Goal: Transaction & Acquisition: Download file/media

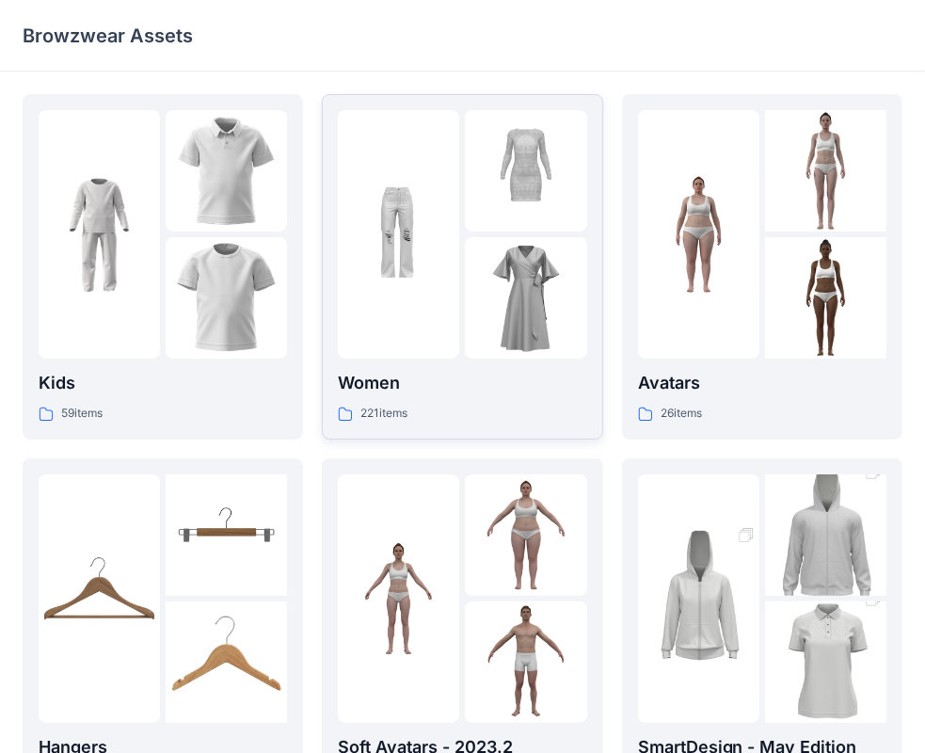
click at [409, 382] on p "Women" at bounding box center [462, 383] width 248 height 26
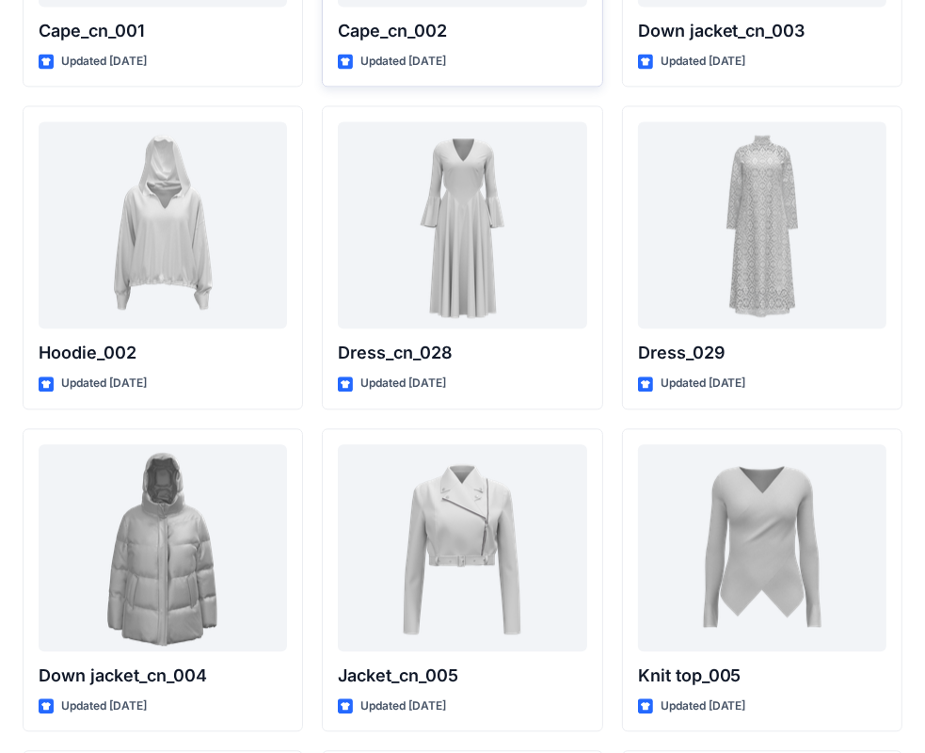
scroll to position [12291, 0]
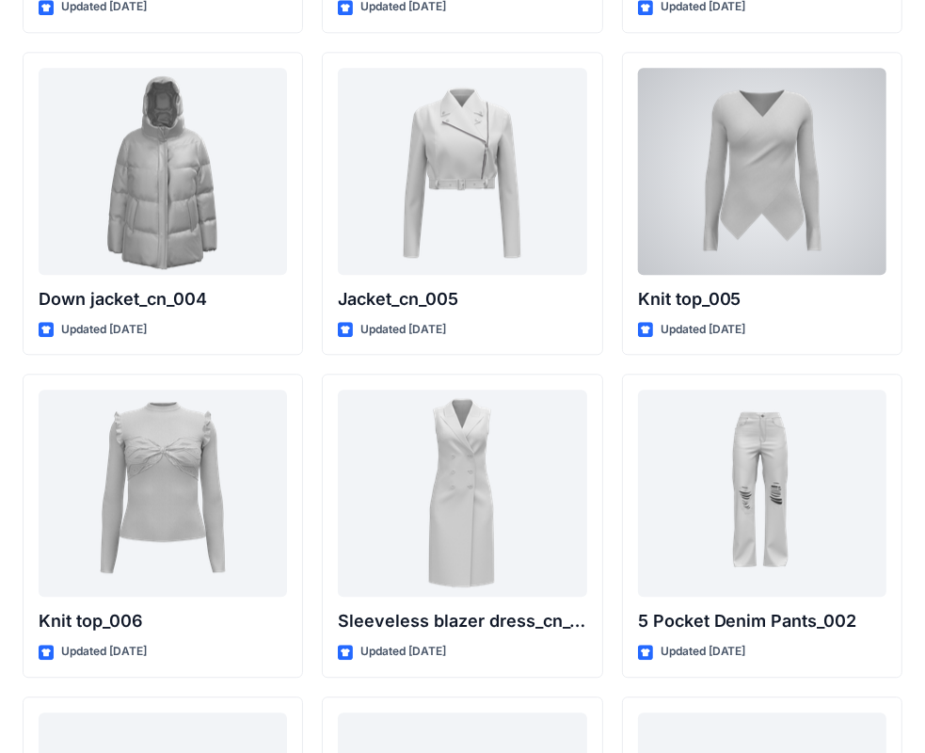
click at [703, 212] on div at bounding box center [762, 171] width 248 height 207
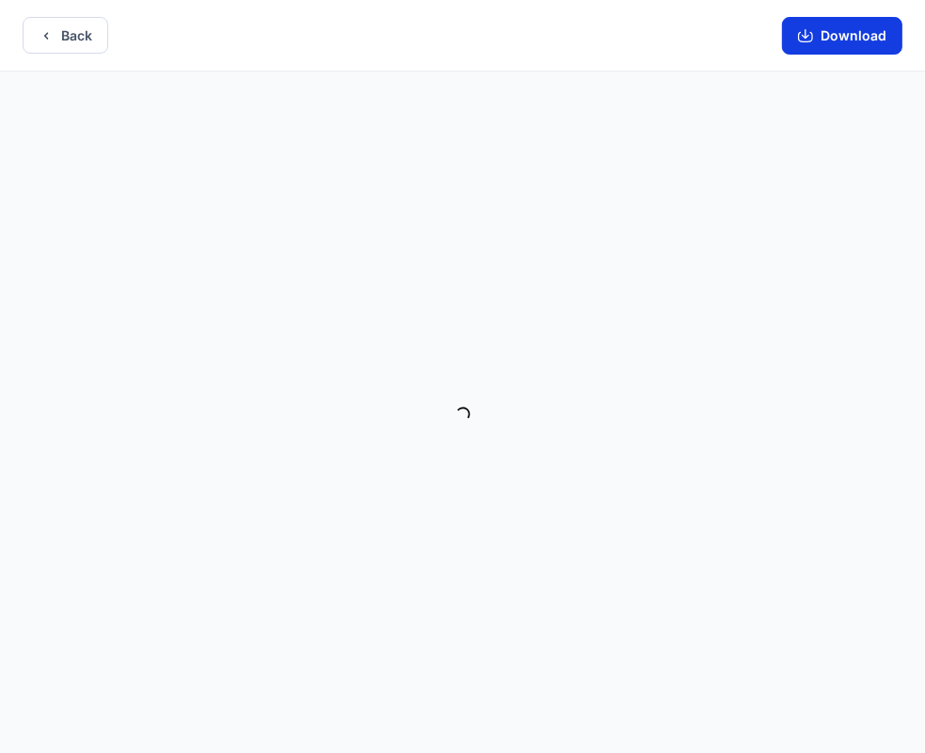
click at [851, 38] on button "Download" at bounding box center [842, 36] width 120 height 38
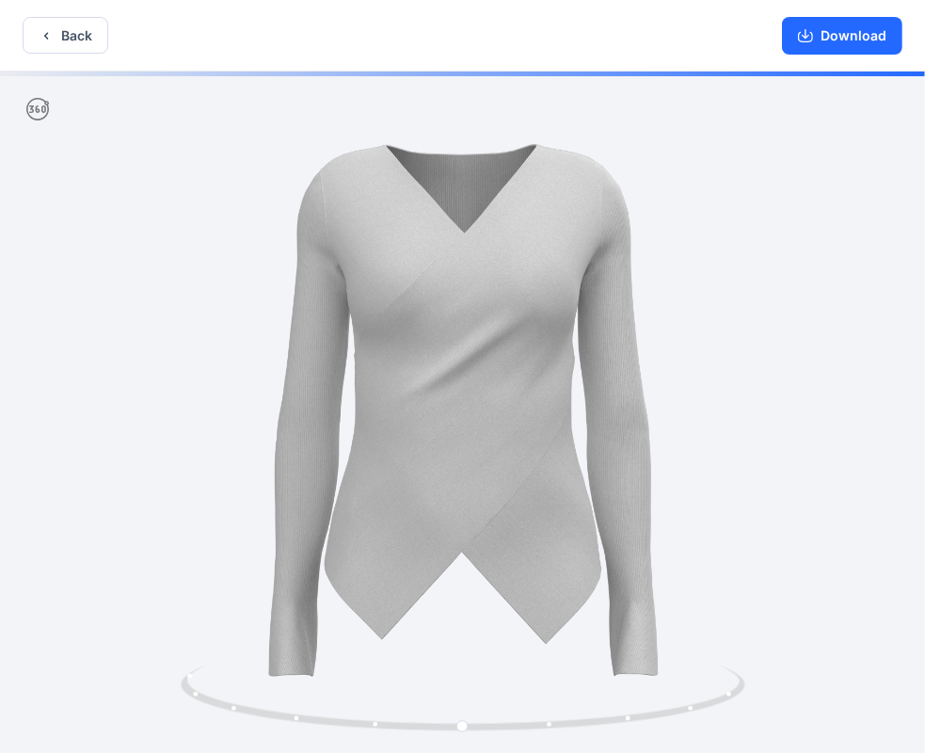
drag, startPoint x: 803, startPoint y: 448, endPoint x: 790, endPoint y: 440, distance: 14.4
click at [803, 448] on div at bounding box center [462, 414] width 925 height 685
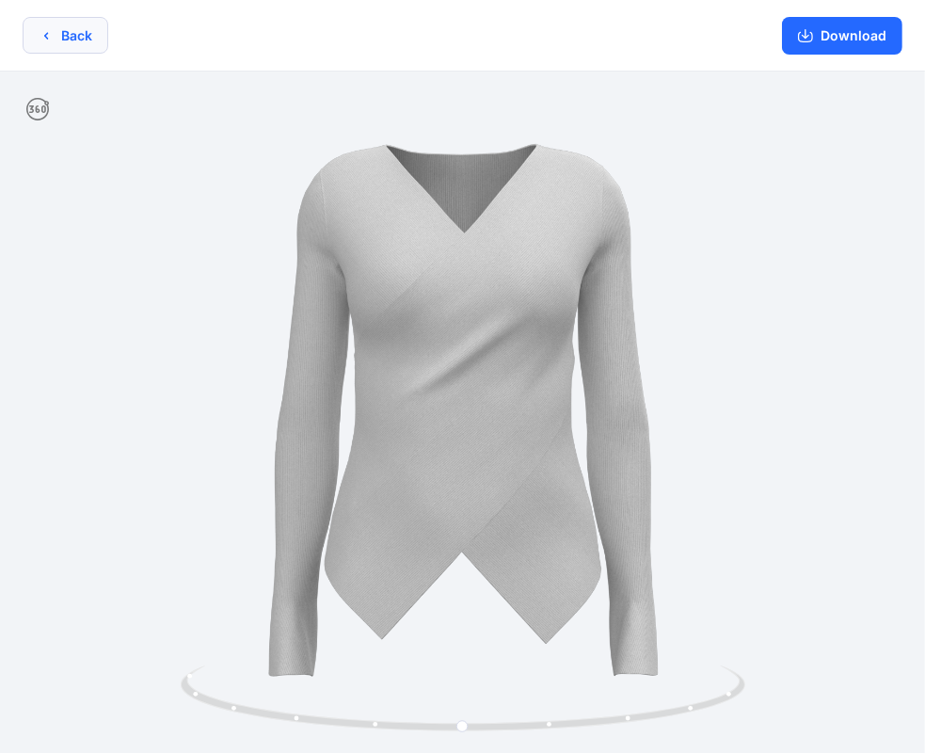
click at [73, 25] on button "Back" at bounding box center [66, 35] width 86 height 37
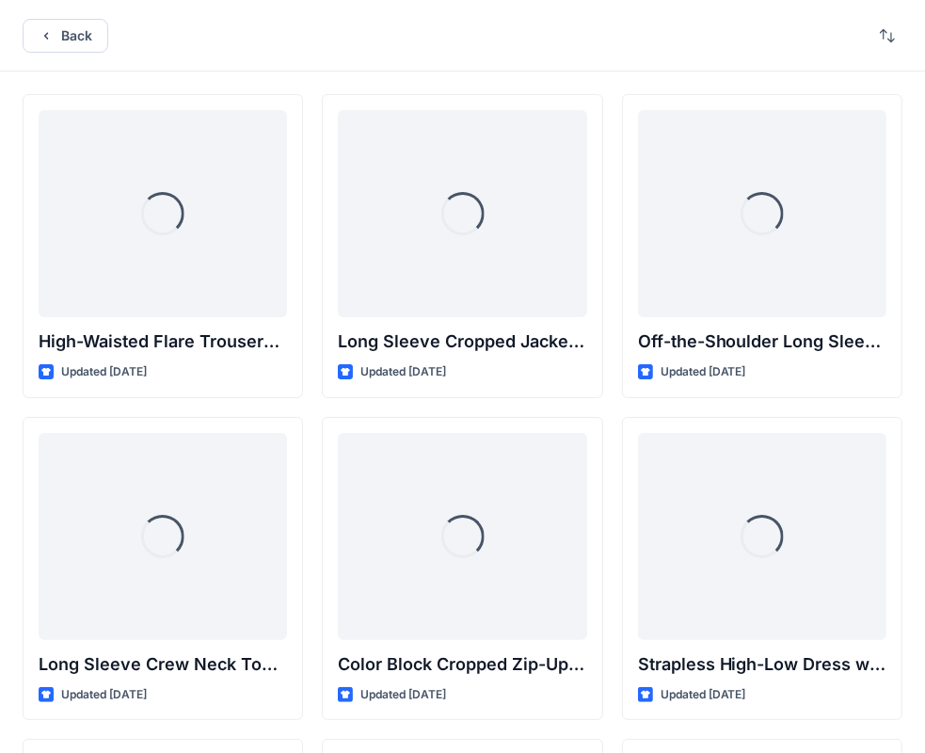
scroll to position [12291, 0]
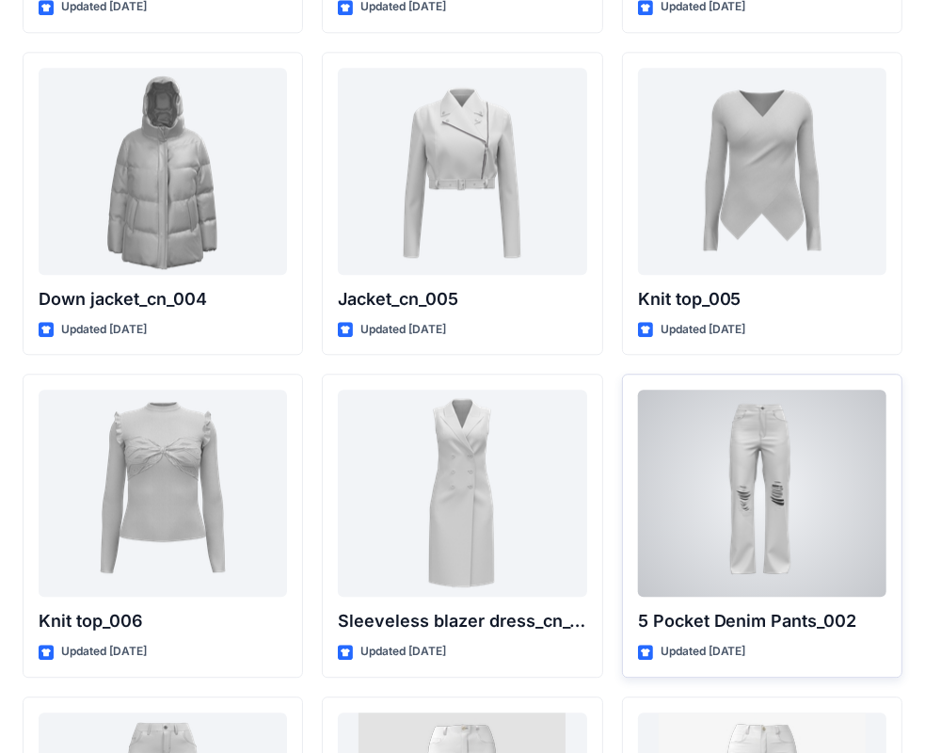
click at [708, 433] on div at bounding box center [762, 493] width 248 height 207
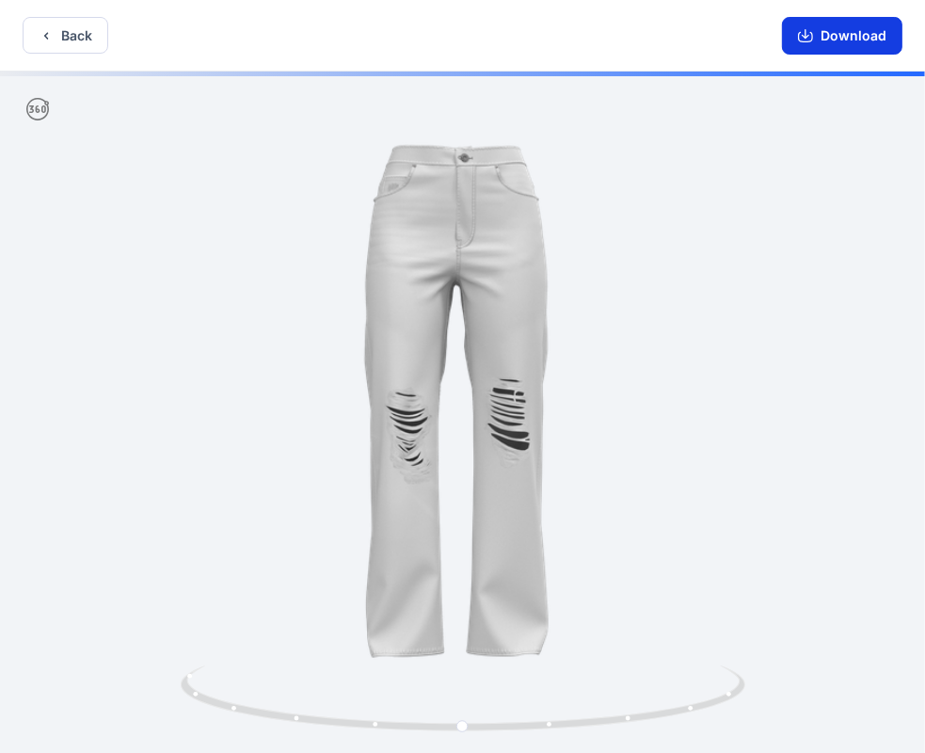
click at [858, 47] on button "Download" at bounding box center [842, 36] width 120 height 38
click at [715, 422] on div at bounding box center [462, 414] width 925 height 685
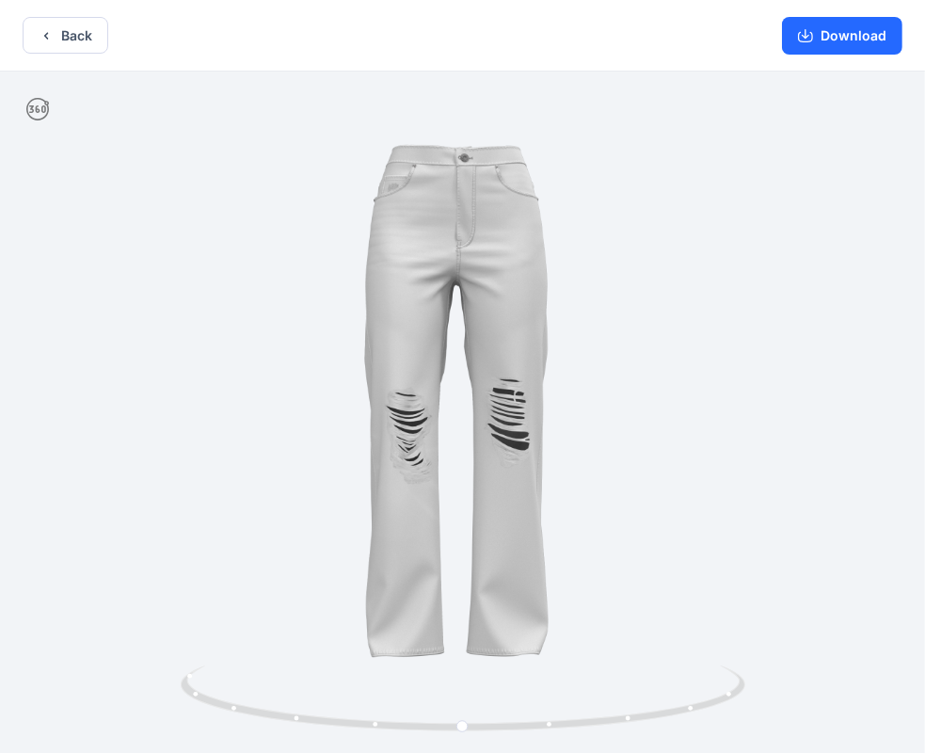
click at [812, 460] on div at bounding box center [462, 414] width 925 height 685
click at [59, 45] on button "Back" at bounding box center [66, 35] width 86 height 37
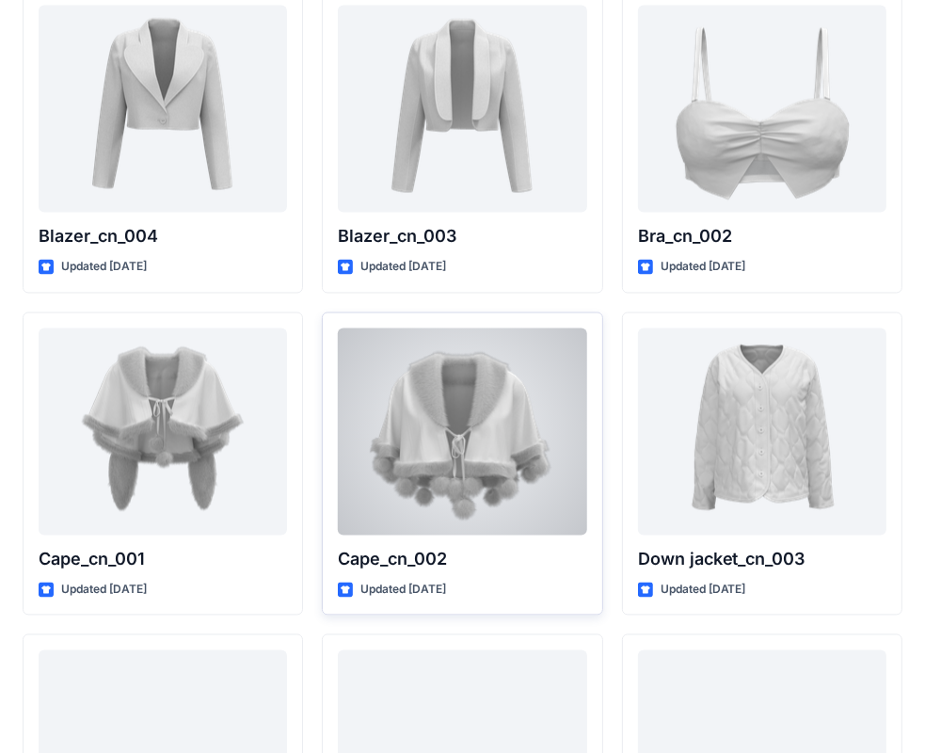
scroll to position [11104, 0]
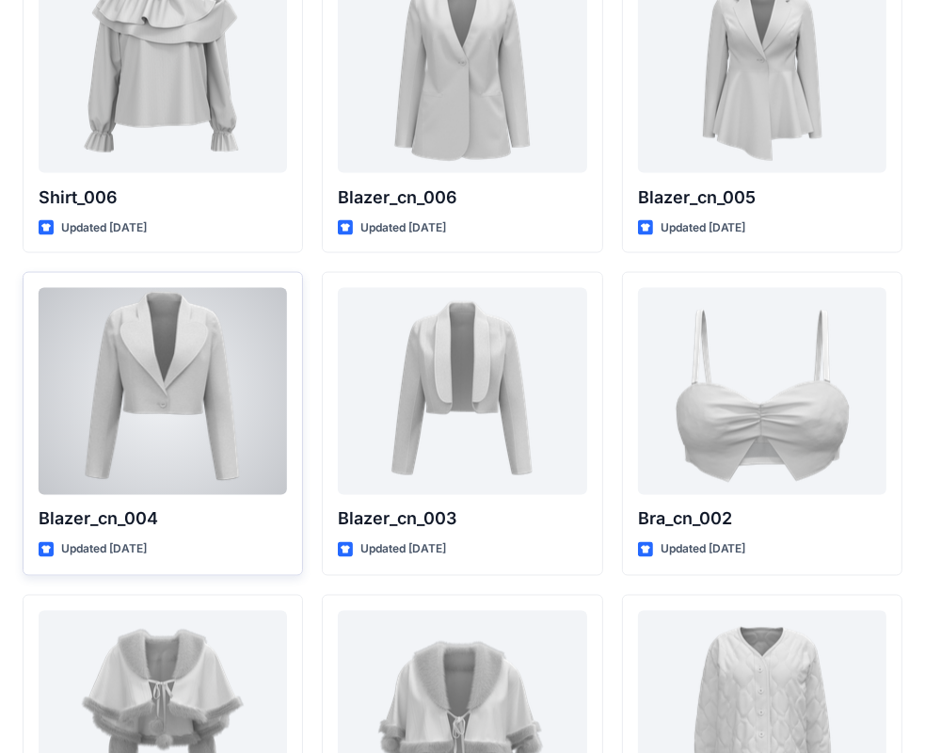
click at [223, 407] on div at bounding box center [163, 391] width 248 height 207
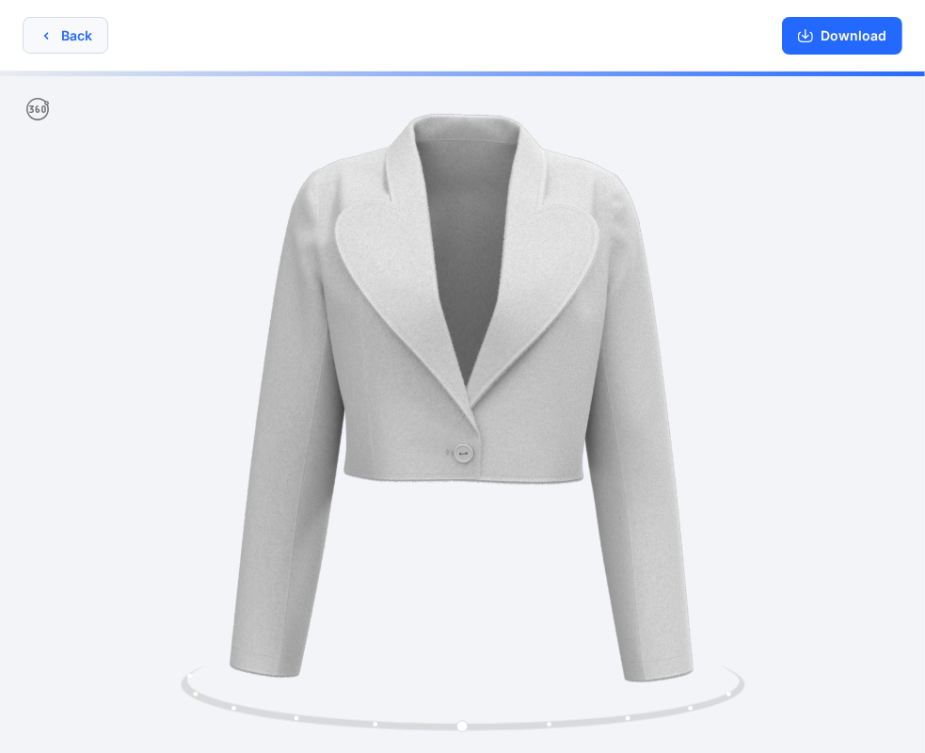
click at [87, 46] on button "Back" at bounding box center [66, 35] width 86 height 37
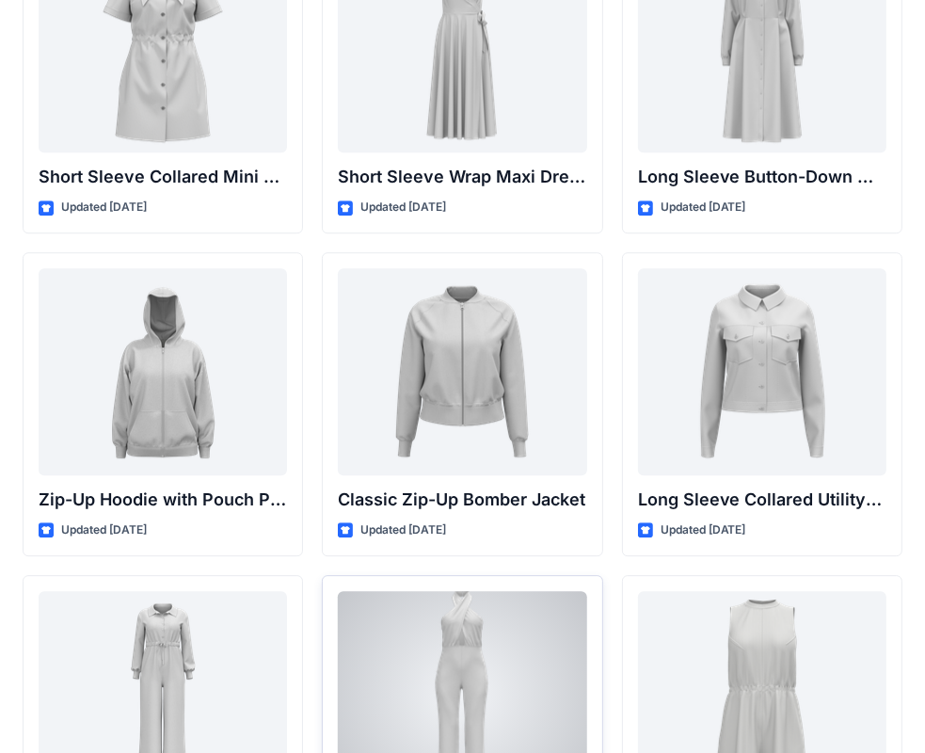
scroll to position [3293, 0]
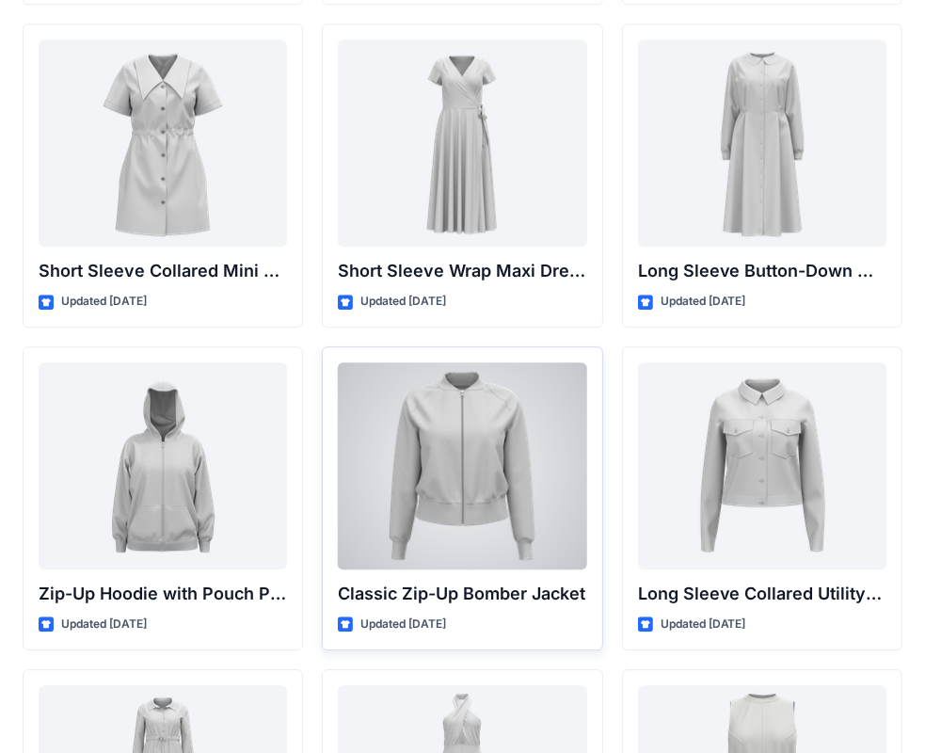
click at [486, 506] on div at bounding box center [462, 465] width 248 height 207
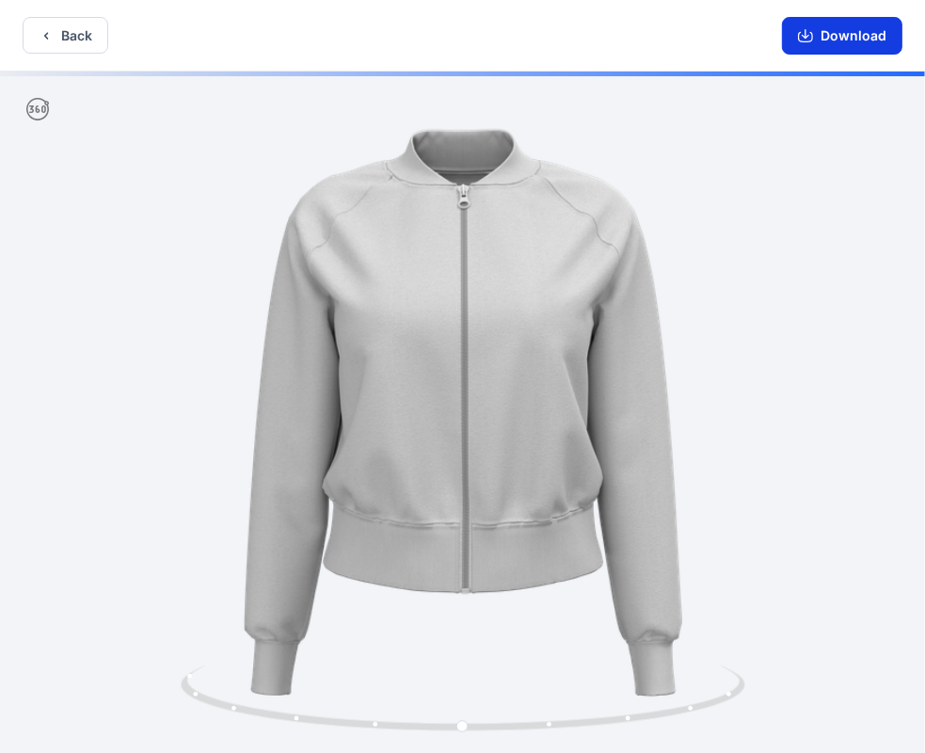
click at [817, 32] on button "Download" at bounding box center [842, 36] width 120 height 38
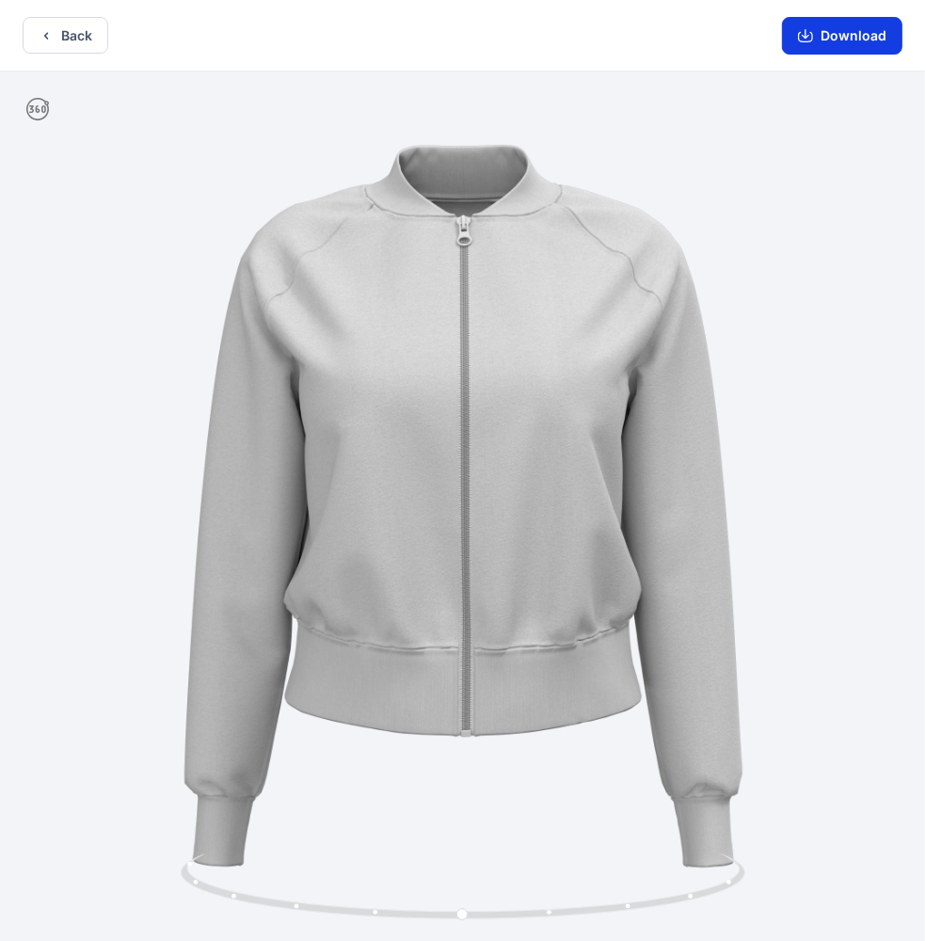
click at [813, 41] on icon "button" at bounding box center [805, 35] width 15 height 15
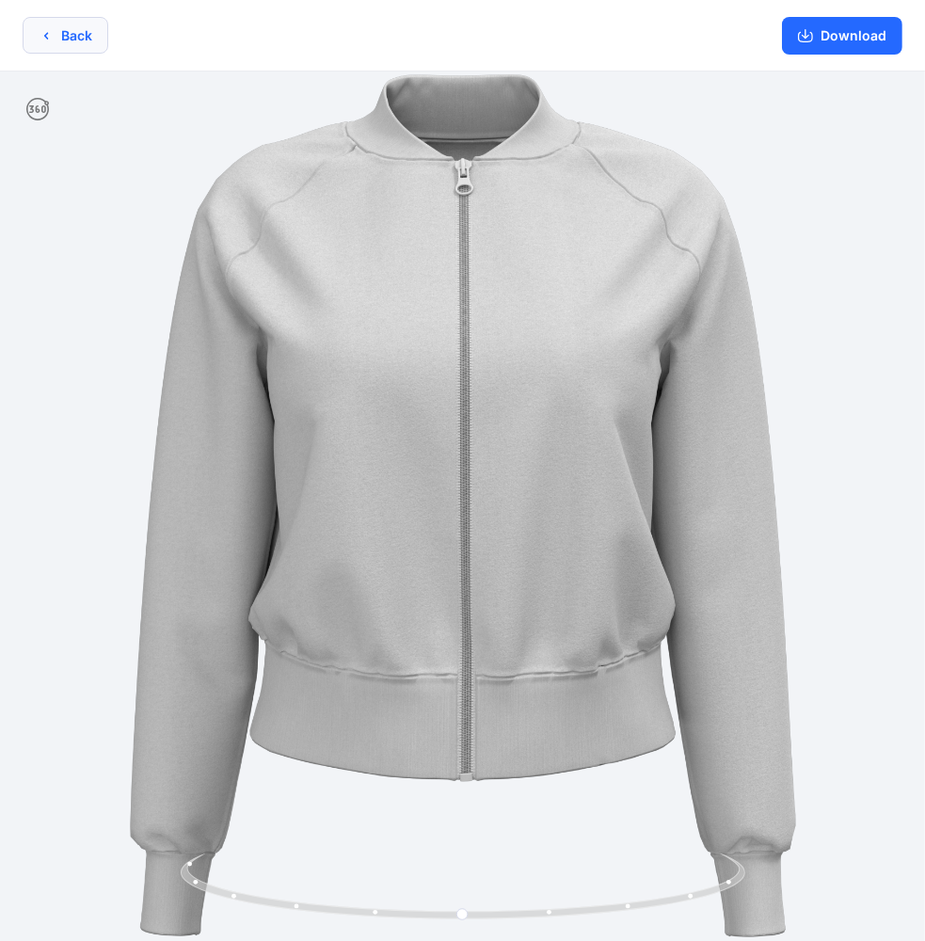
click at [40, 45] on button "Back" at bounding box center [66, 35] width 86 height 37
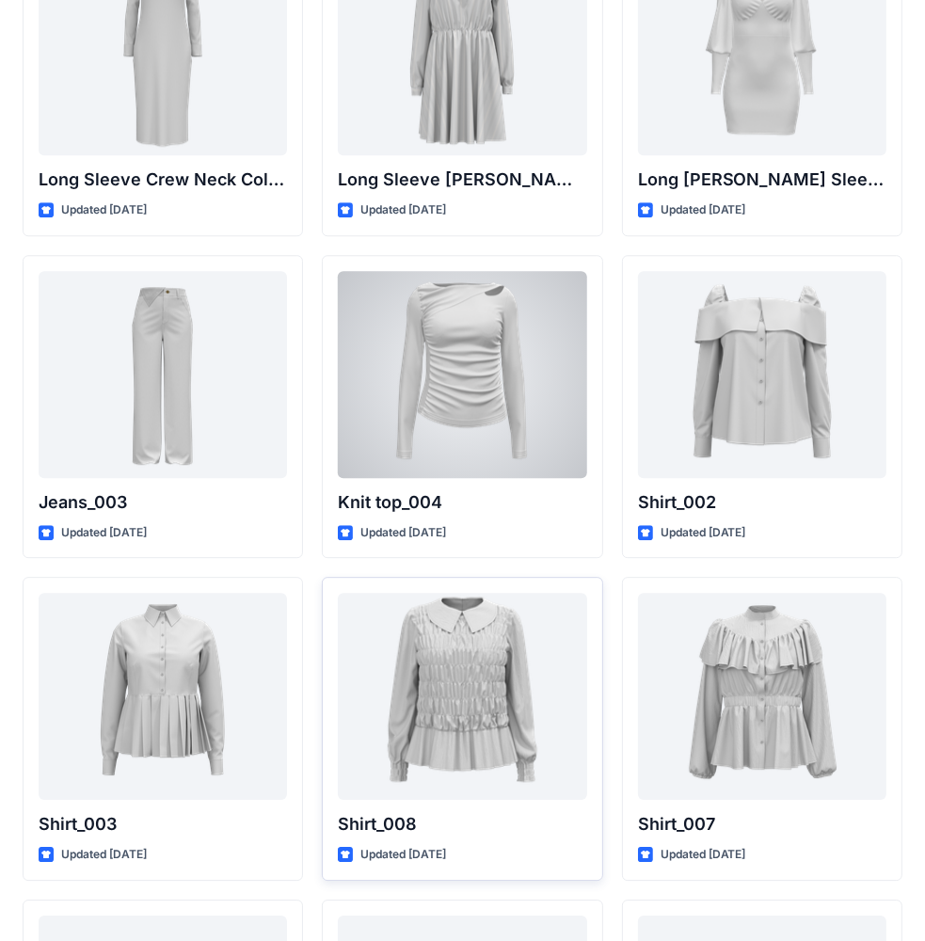
scroll to position [7804, 0]
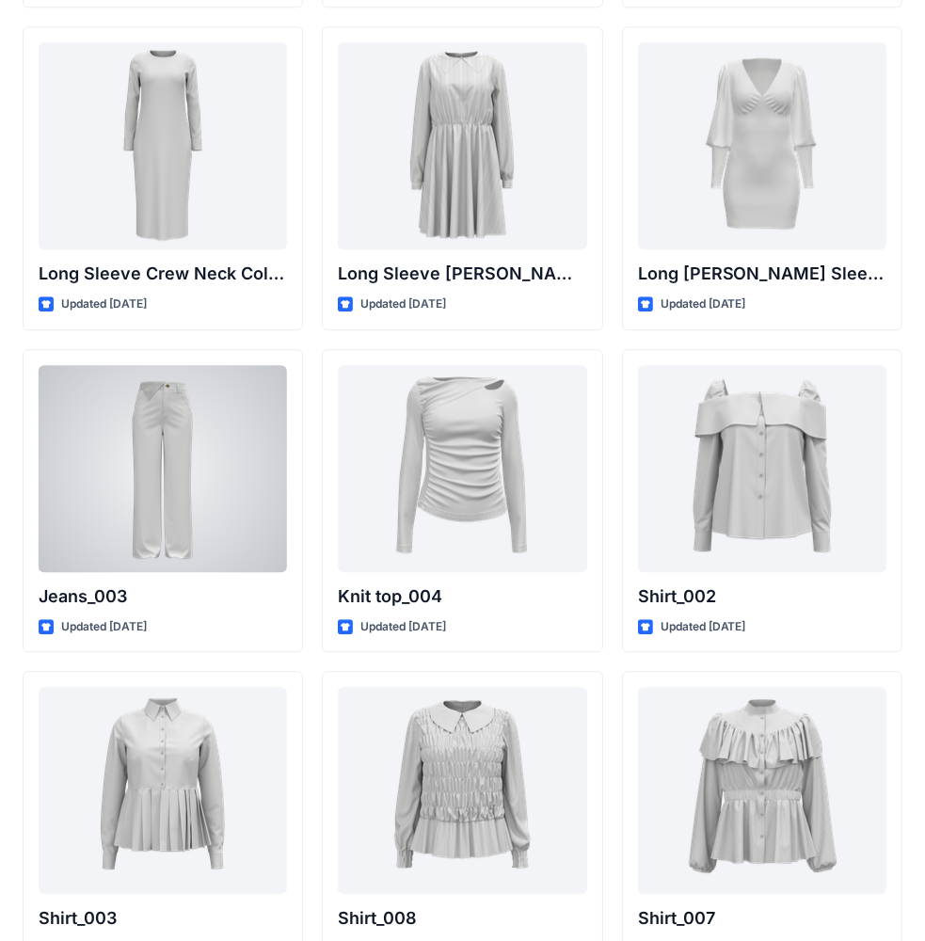
click at [211, 478] on div at bounding box center [163, 468] width 248 height 207
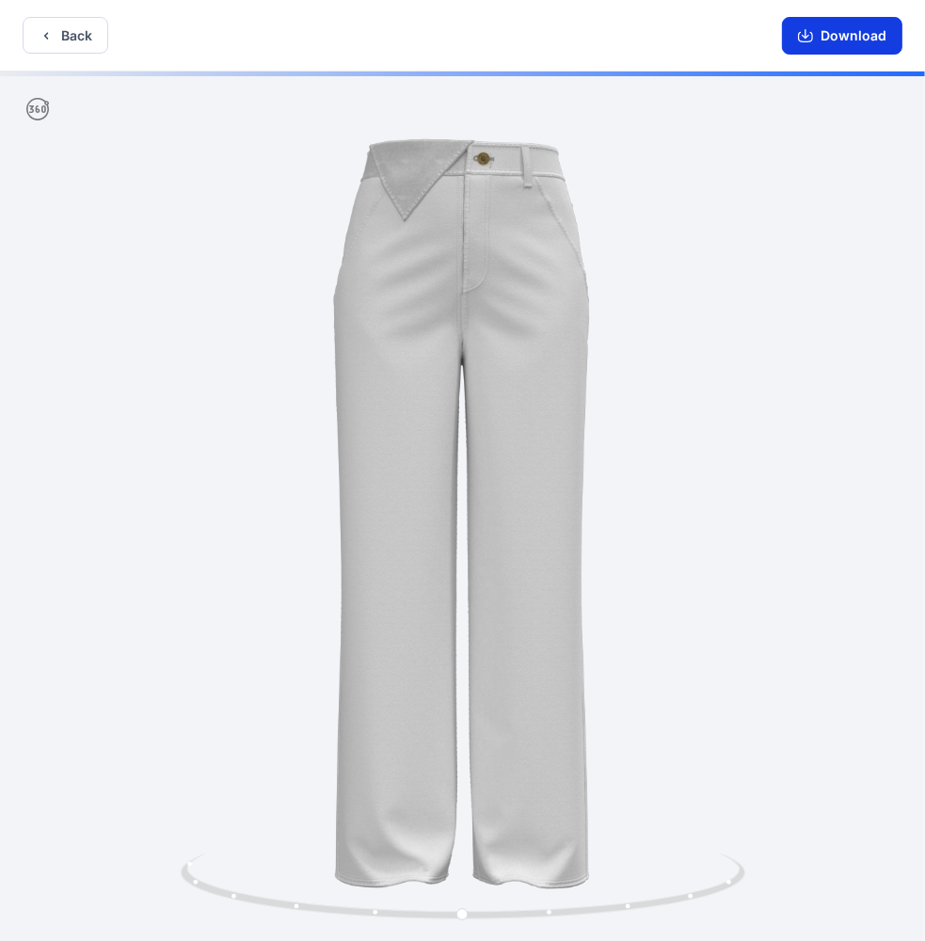
click at [853, 42] on button "Download" at bounding box center [842, 36] width 120 height 38
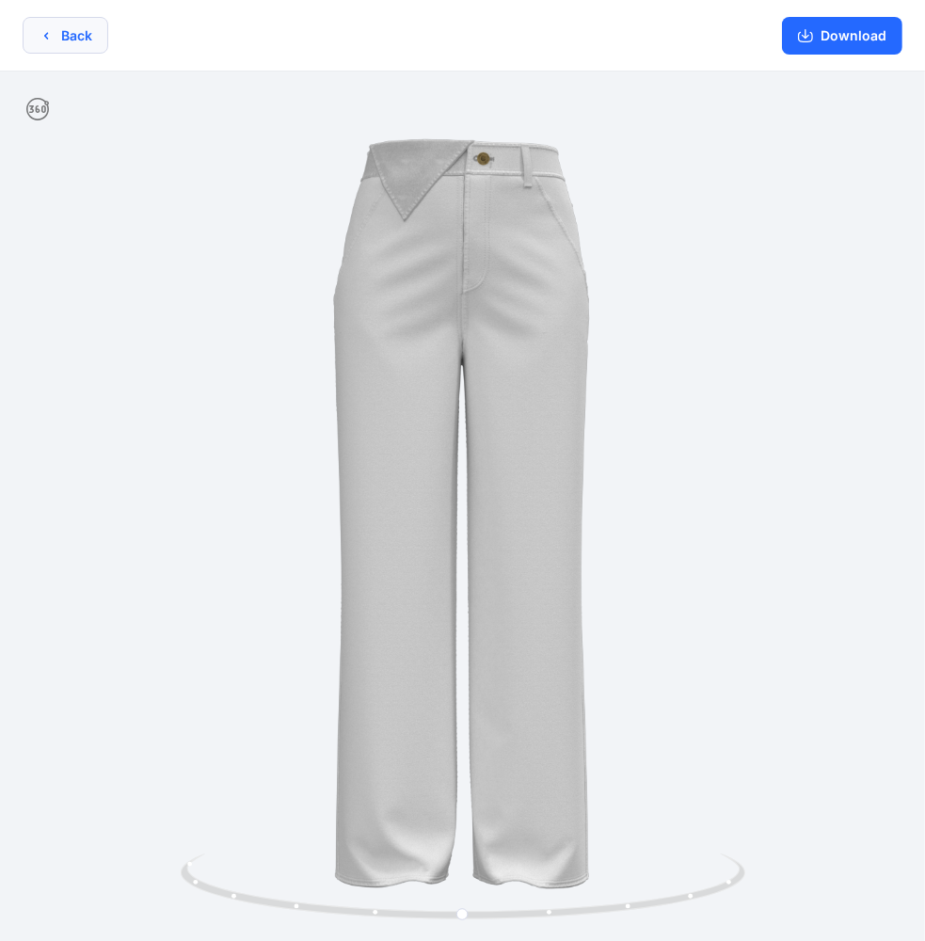
click at [87, 46] on button "Back" at bounding box center [66, 35] width 86 height 37
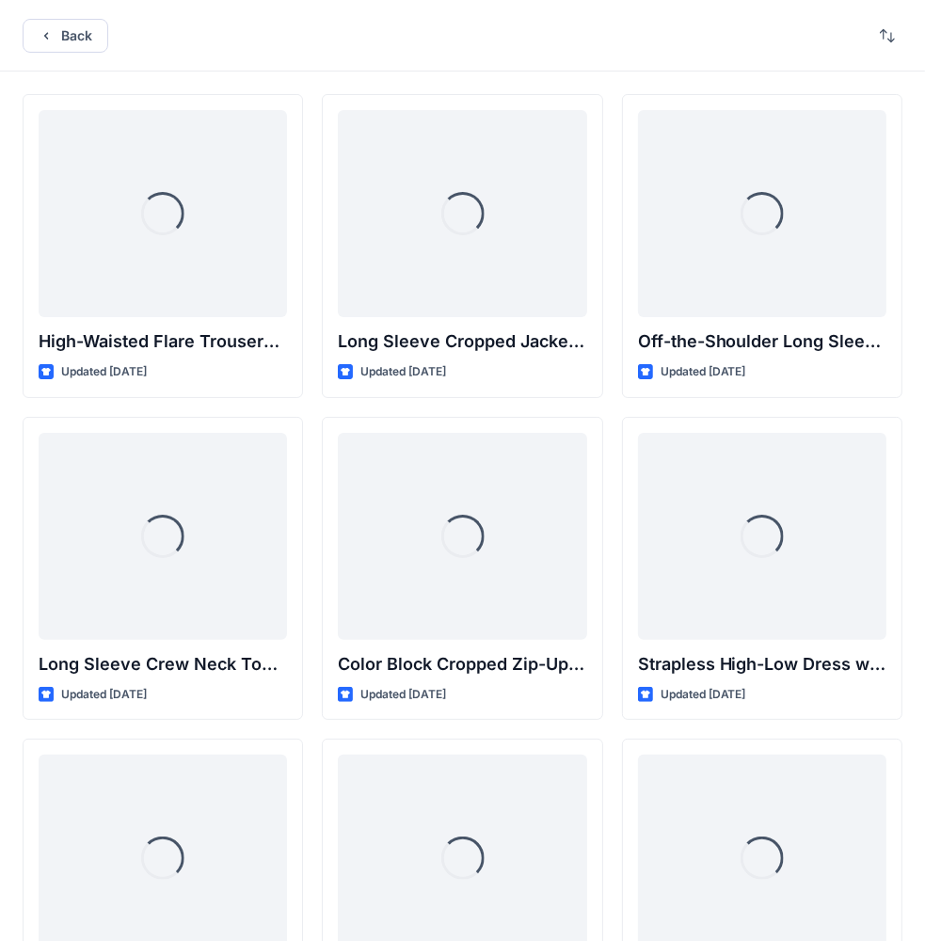
scroll to position [7804, 0]
